Goal: Navigation & Orientation: Find specific page/section

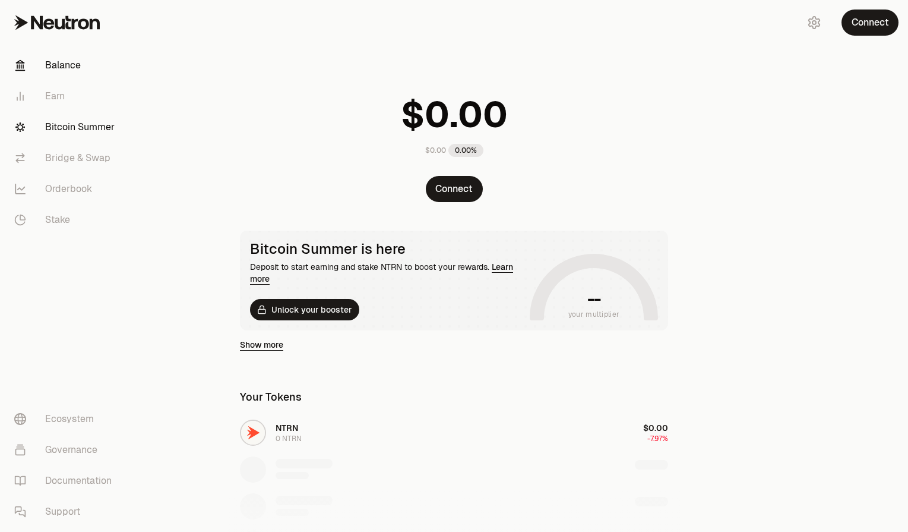
click at [83, 122] on link "Bitcoin Summer" at bounding box center [67, 127] width 124 height 31
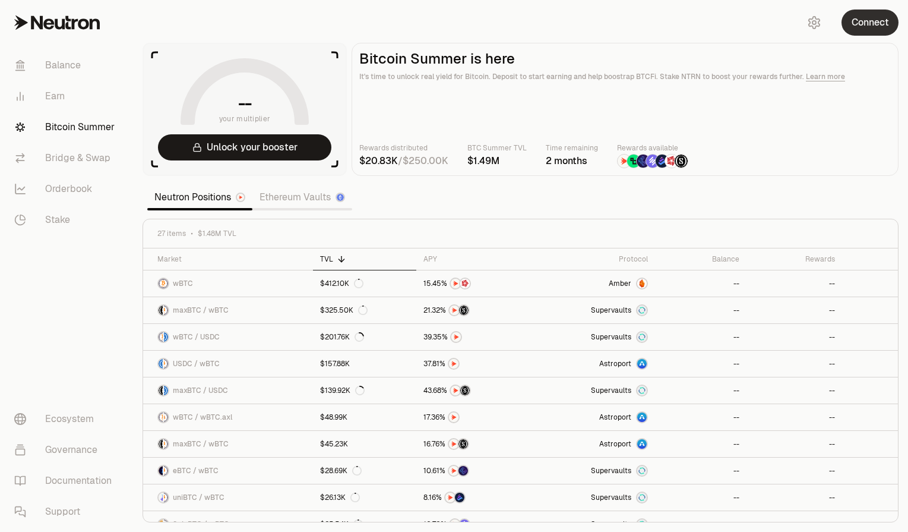
click at [867, 21] on button "Connect" at bounding box center [870, 23] width 57 height 26
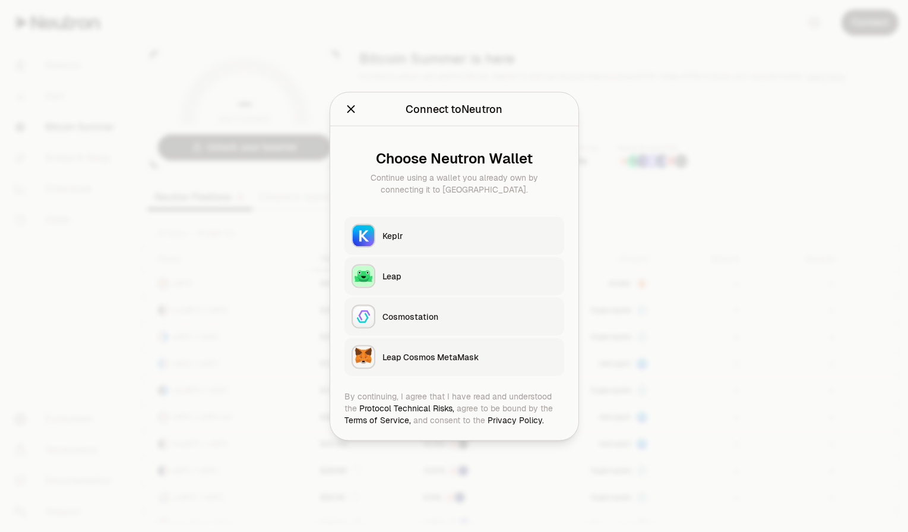
click at [388, 227] on button "Keplr" at bounding box center [455, 235] width 220 height 38
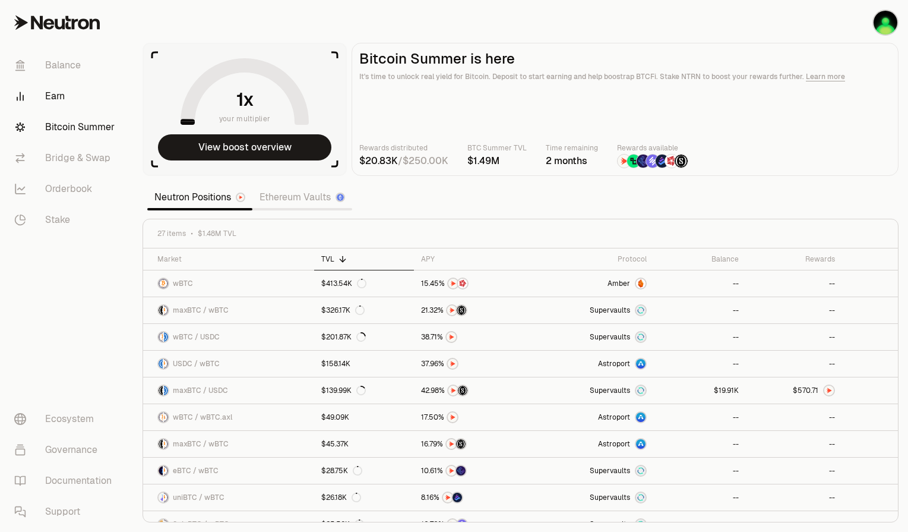
click at [60, 103] on link "Earn" at bounding box center [67, 96] width 124 height 31
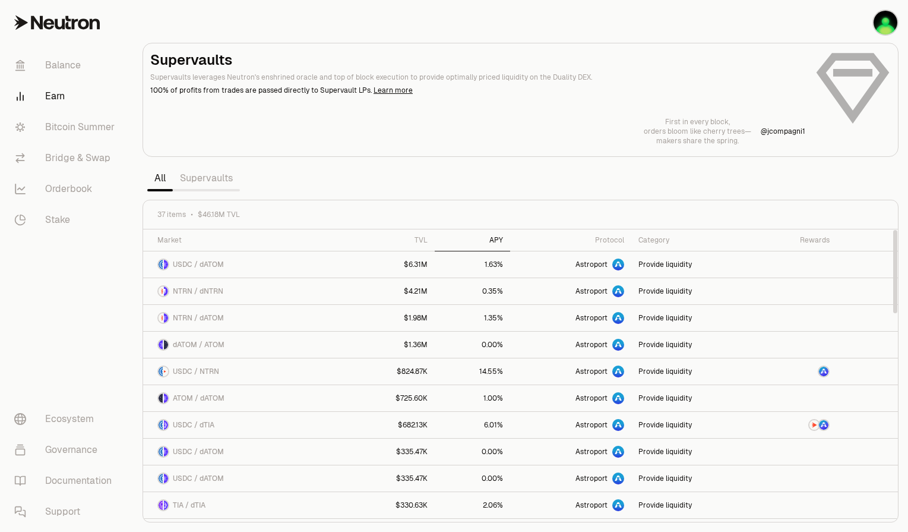
click at [503, 242] on div "APY" at bounding box center [472, 240] width 61 height 10
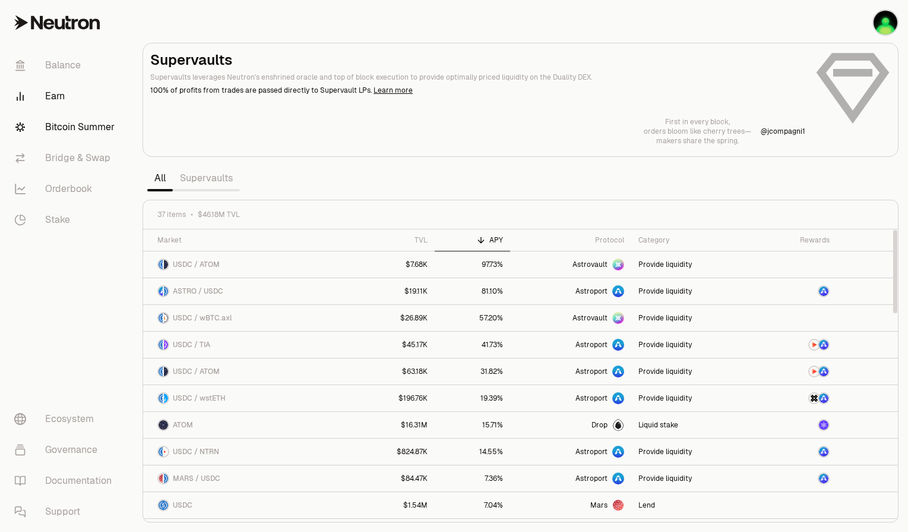
click at [87, 112] on link "Bitcoin Summer" at bounding box center [67, 127] width 124 height 31
click at [79, 140] on link "Bitcoin Summer" at bounding box center [67, 127] width 124 height 31
